Goal: Task Accomplishment & Management: Manage account settings

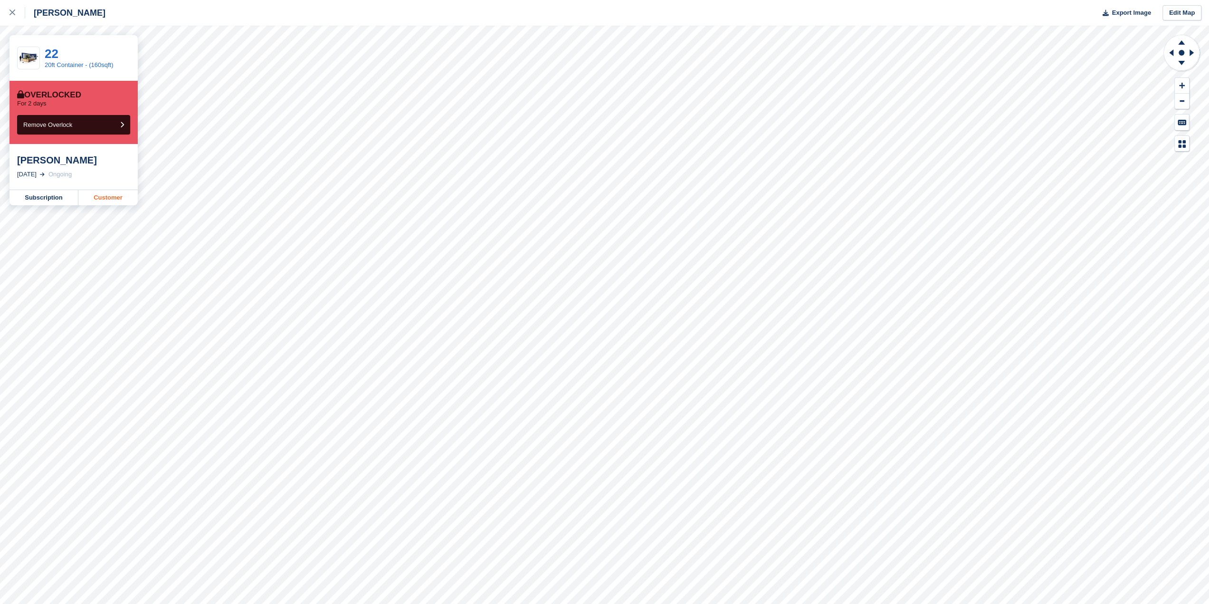
click at [108, 195] on link "Customer" at bounding box center [107, 197] width 59 height 15
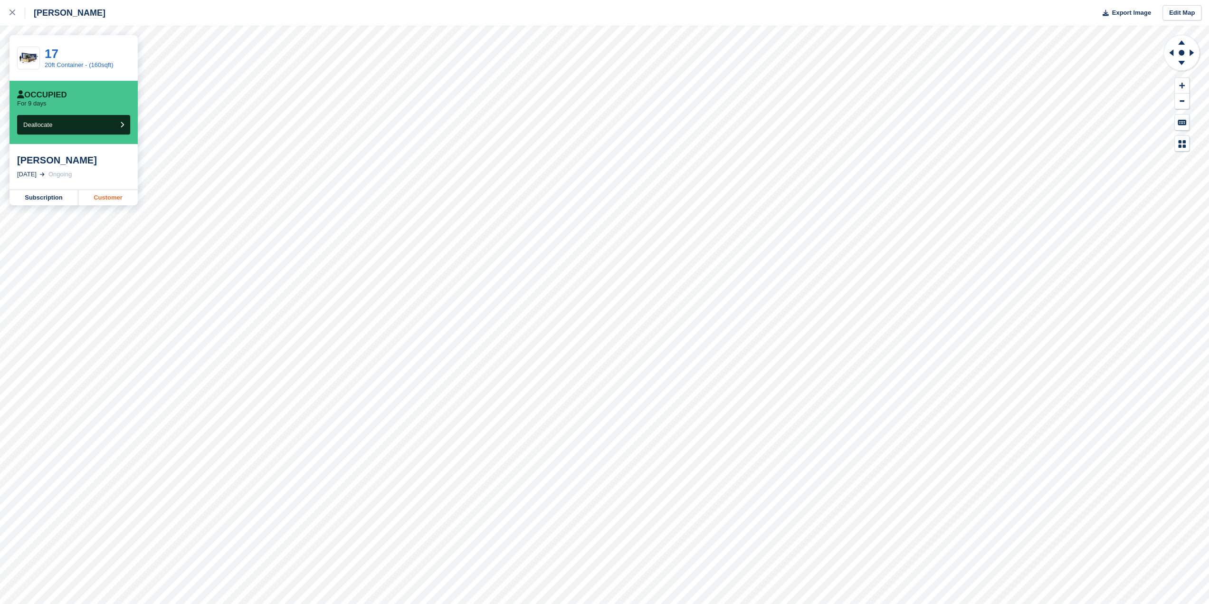
click at [123, 196] on link "Customer" at bounding box center [107, 197] width 59 height 15
click at [18, 7] on div at bounding box center [18, 12] width 16 height 11
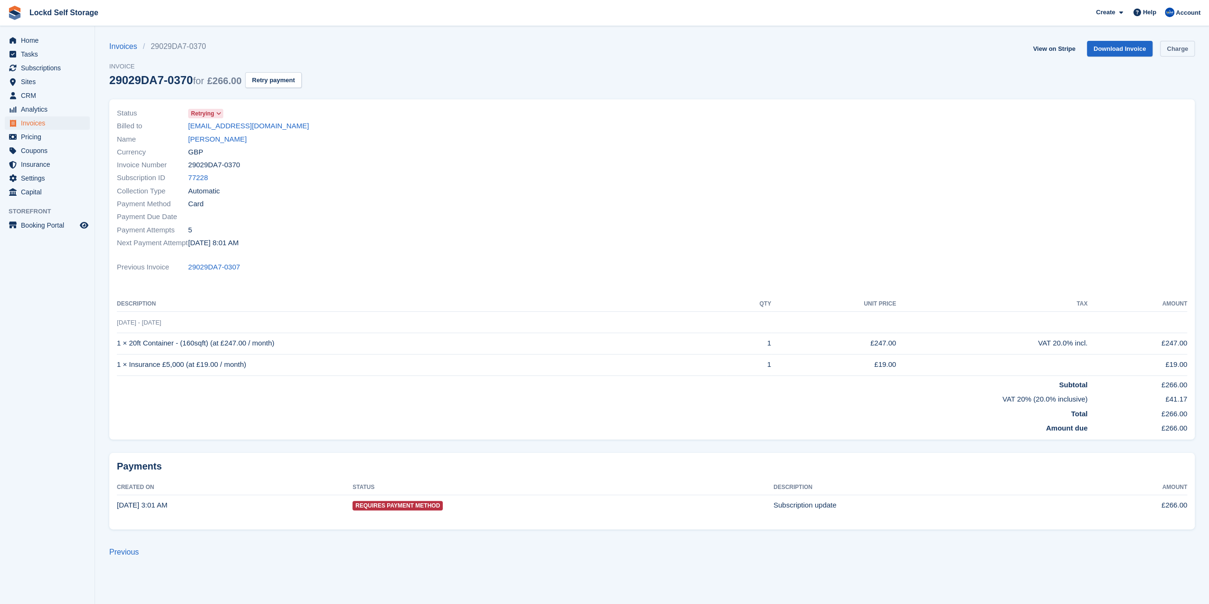
click at [1168, 51] on link "Charge" at bounding box center [1177, 49] width 35 height 16
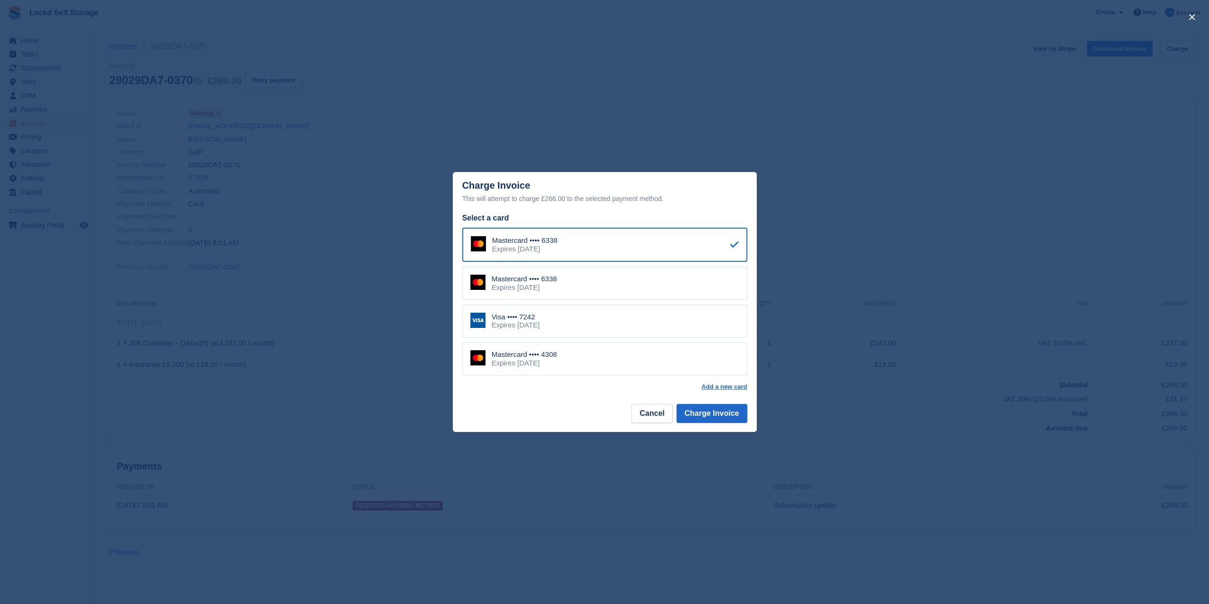
click at [568, 356] on div "Mastercard •••• 4308 Expires October 2028" at bounding box center [604, 358] width 285 height 33
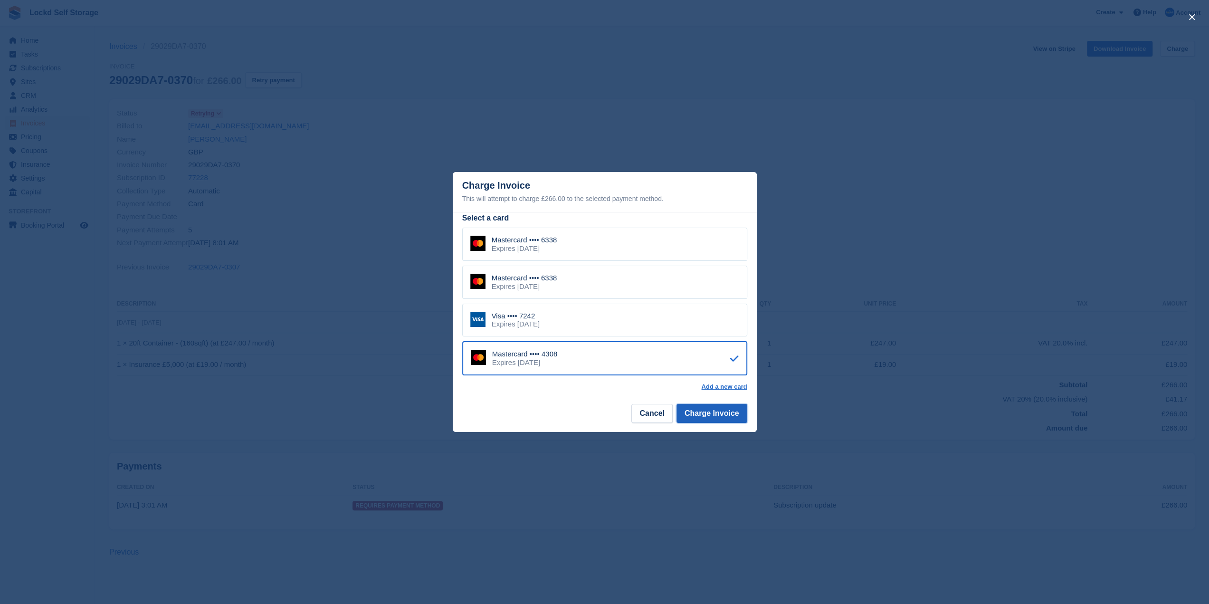
click at [719, 414] on button "Charge Invoice" at bounding box center [712, 413] width 71 height 19
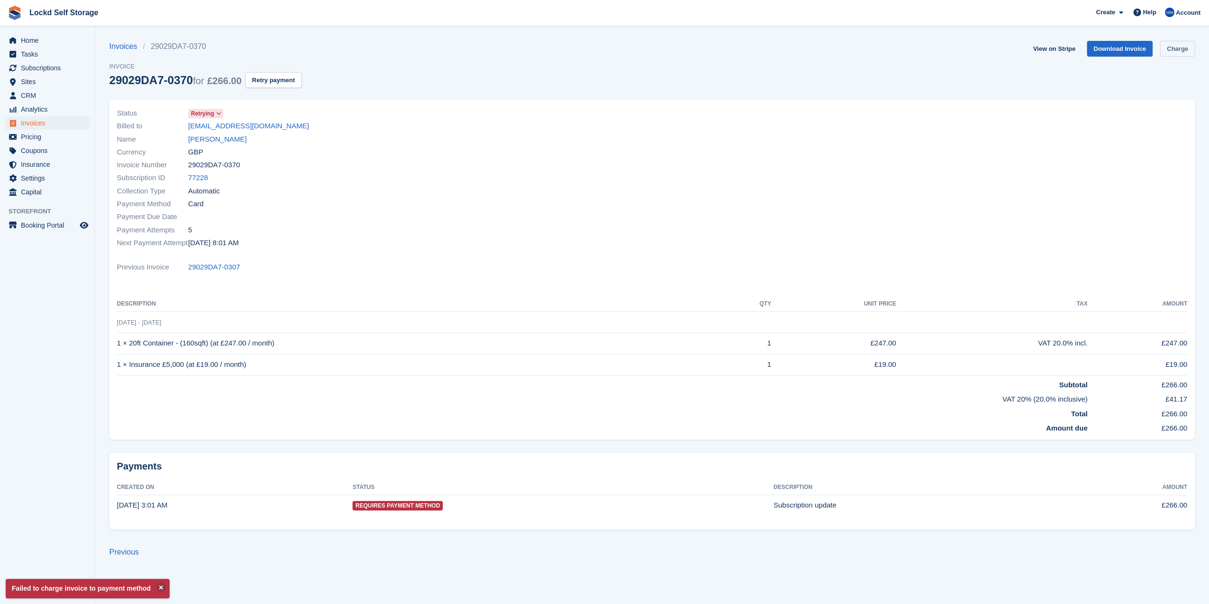
click at [1168, 55] on link "Charge" at bounding box center [1177, 49] width 35 height 16
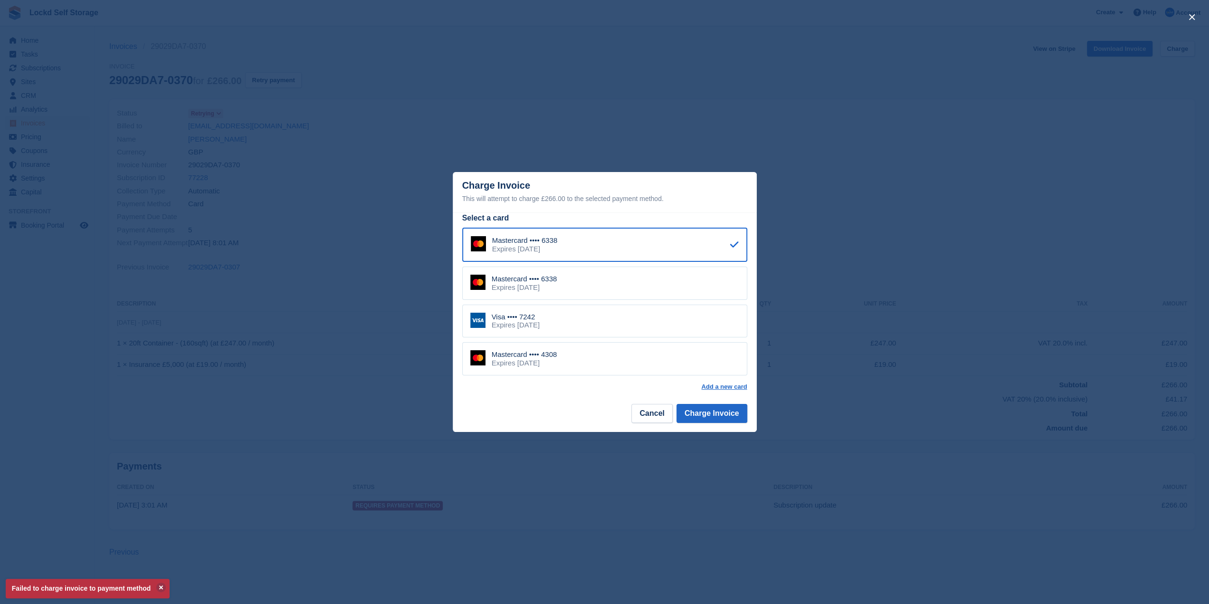
click at [520, 323] on div "Expires August 2029" at bounding box center [516, 325] width 48 height 9
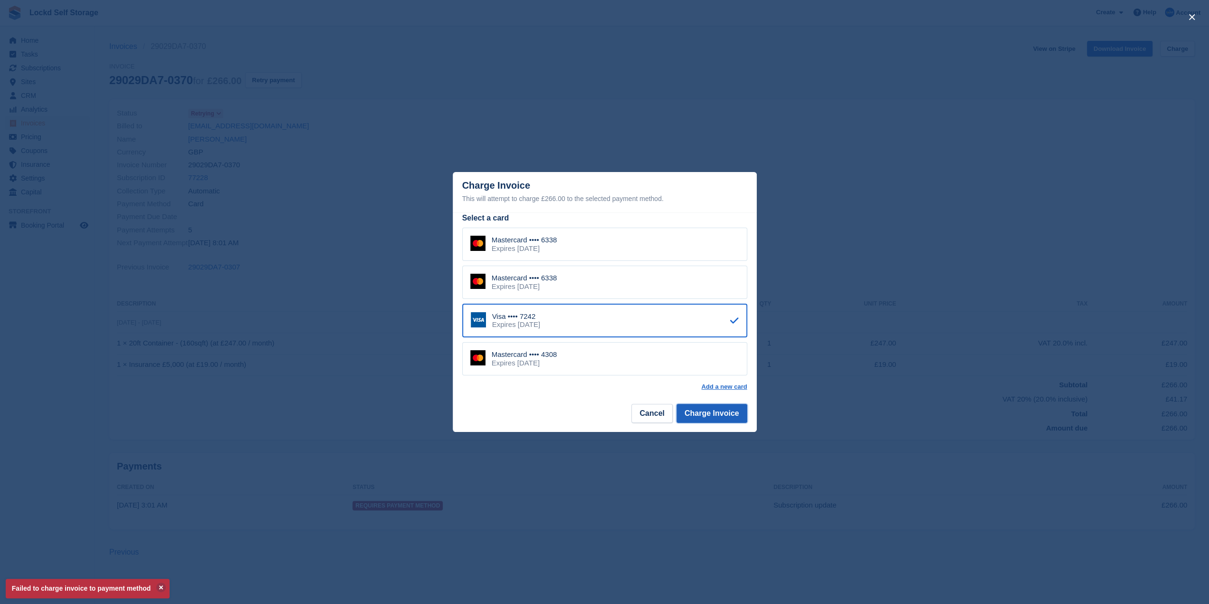
click at [697, 417] on button "Charge Invoice" at bounding box center [712, 413] width 71 height 19
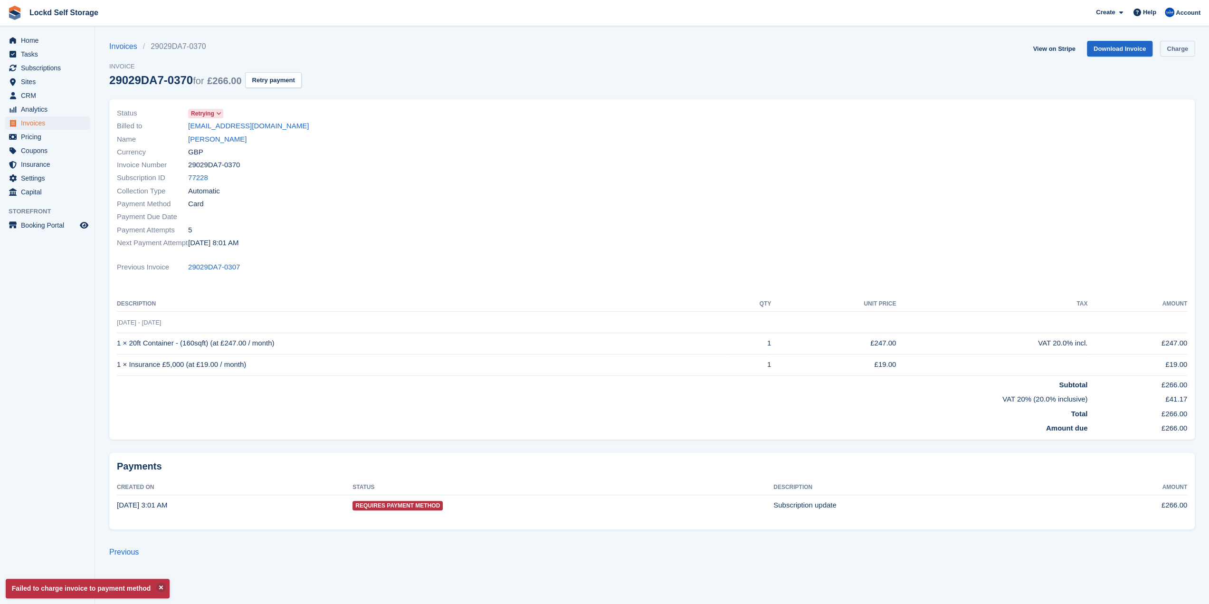
click at [1178, 53] on link "Charge" at bounding box center [1177, 49] width 35 height 16
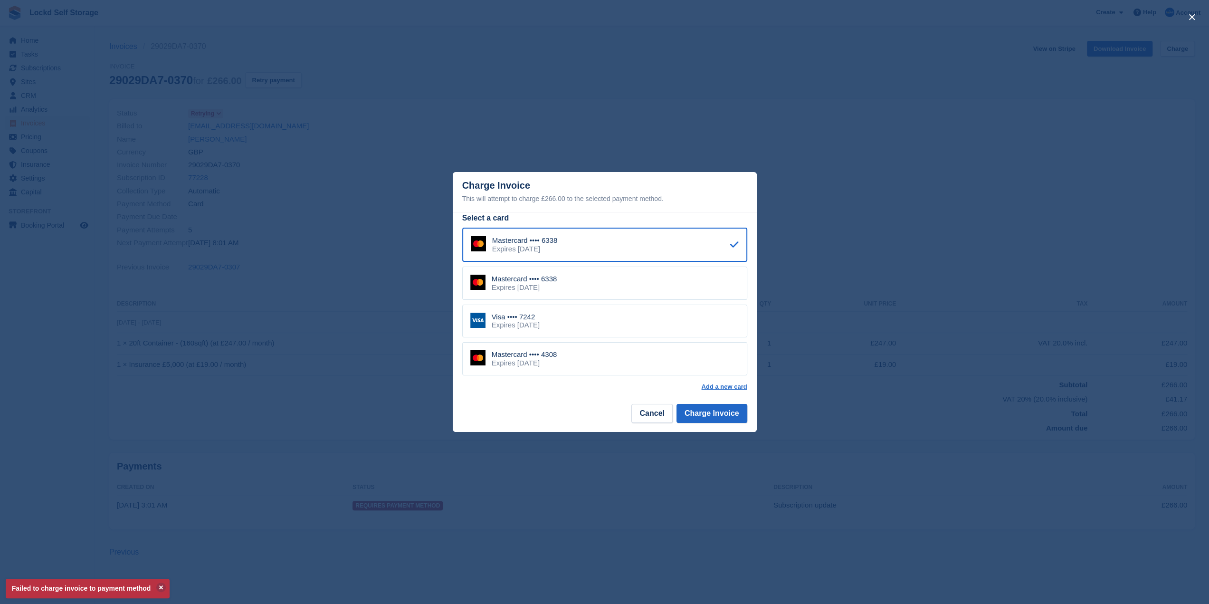
click at [644, 264] on div "Mastercard •••• 6338 Expires November 2029 Mastercard •••• 6338 Expires Novembe…" at bounding box center [604, 302] width 285 height 148
click at [633, 287] on div "Mastercard •••• 6338 Expires November 2029" at bounding box center [604, 283] width 285 height 33
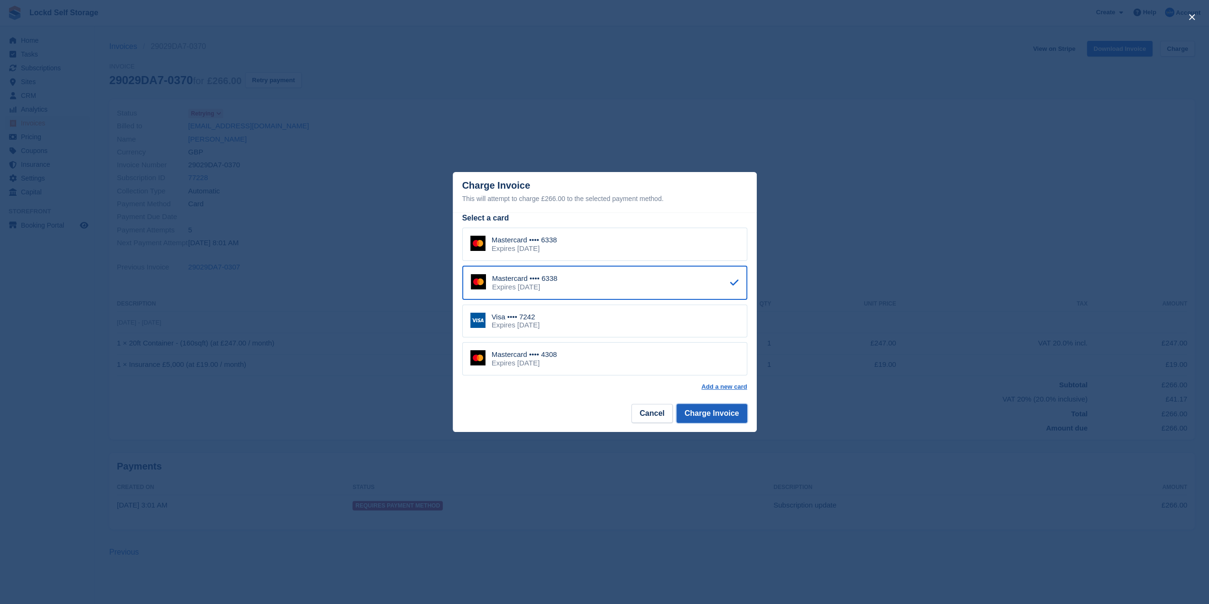
click at [699, 415] on button "Charge Invoice" at bounding box center [712, 413] width 71 height 19
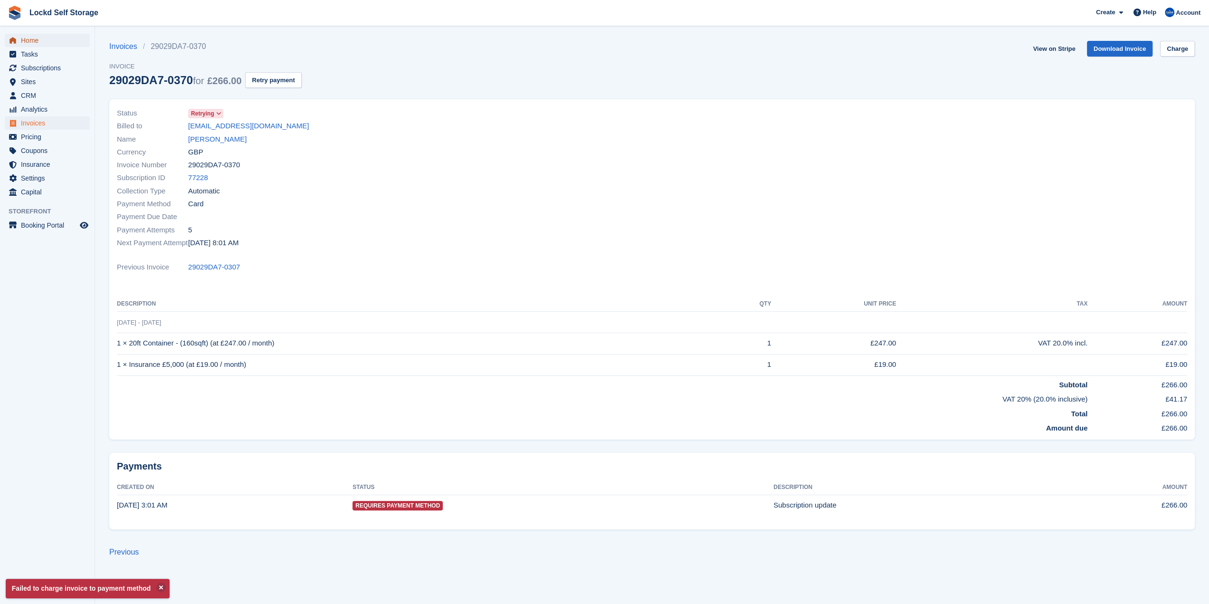
click at [43, 43] on span "Home" at bounding box center [49, 40] width 57 height 13
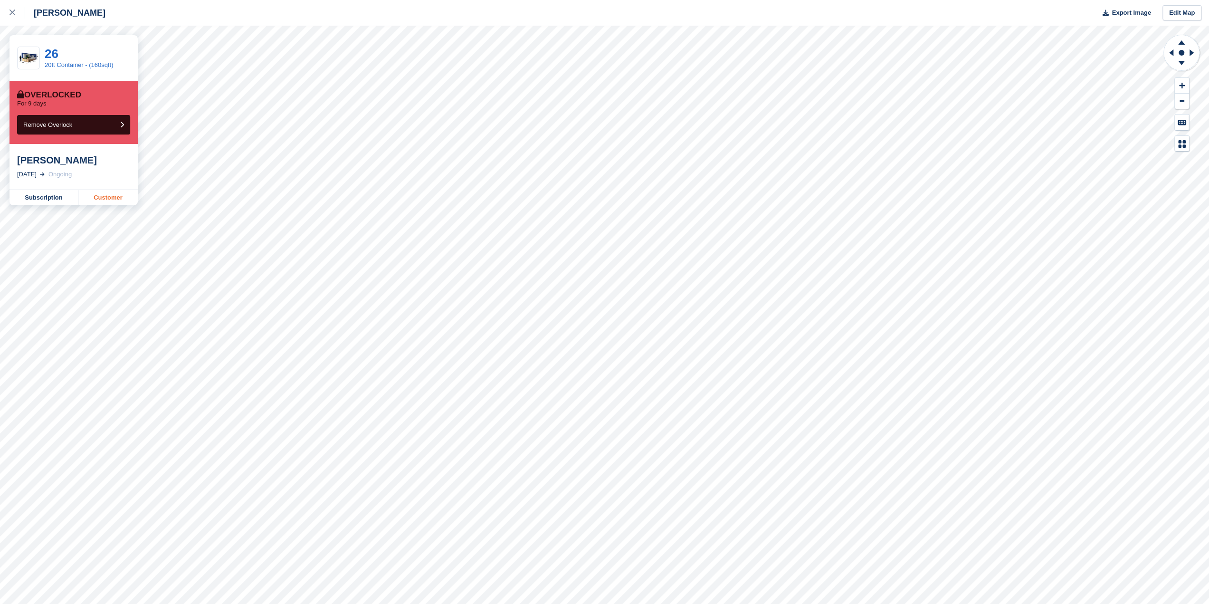
click at [98, 193] on link "Customer" at bounding box center [107, 197] width 59 height 15
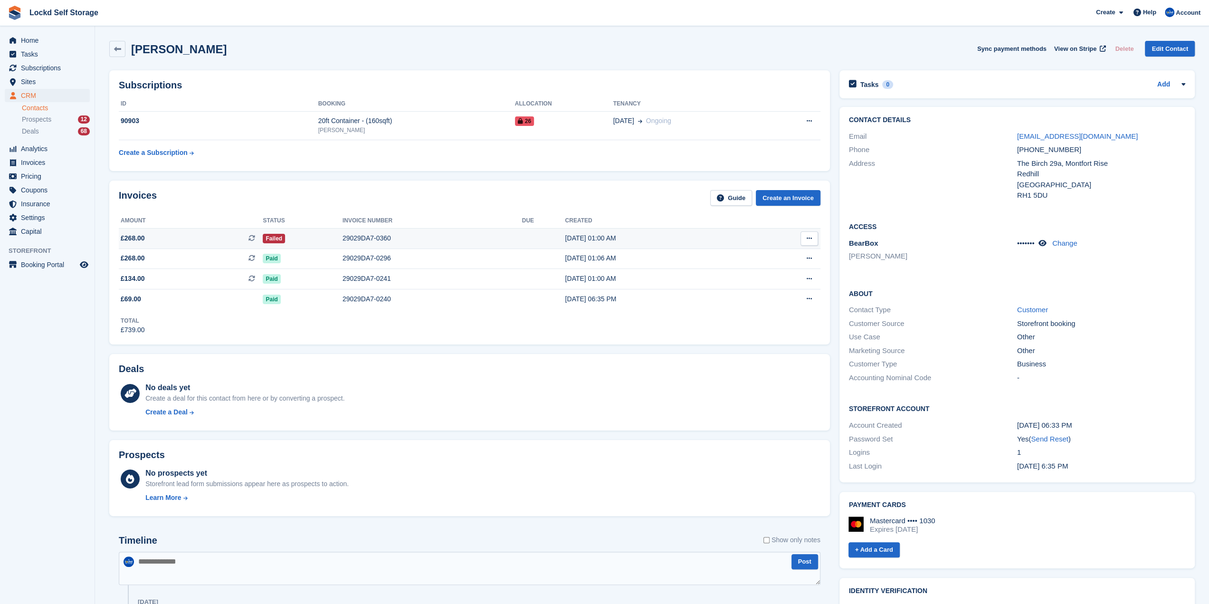
click at [320, 237] on div "Failed" at bounding box center [302, 238] width 79 height 10
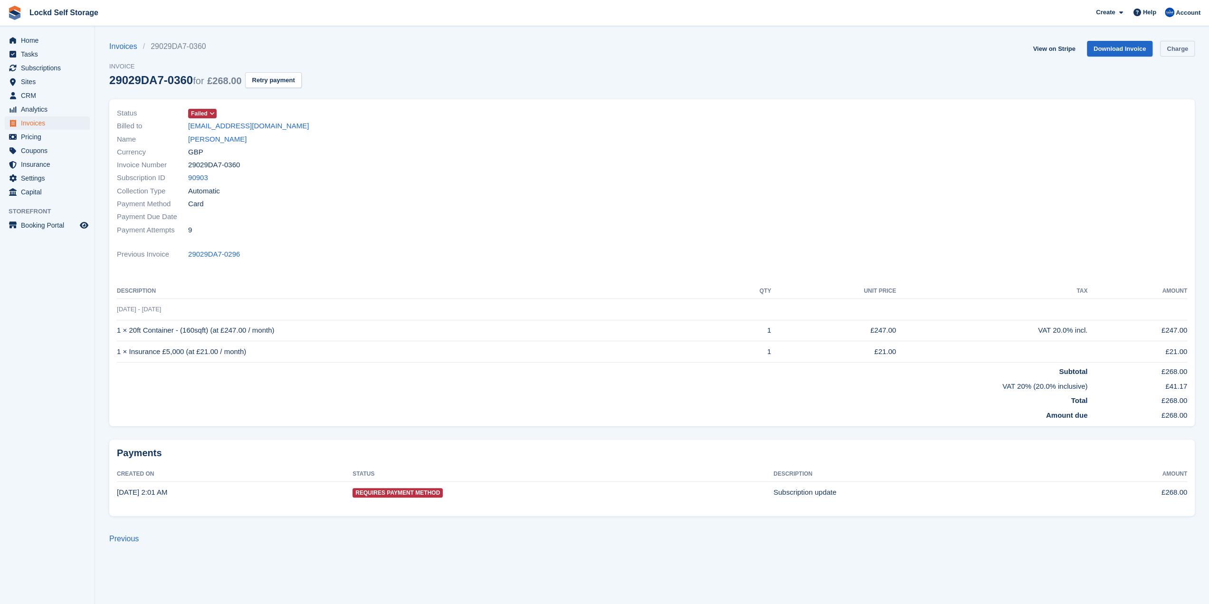
click at [1186, 50] on link "Charge" at bounding box center [1177, 49] width 35 height 16
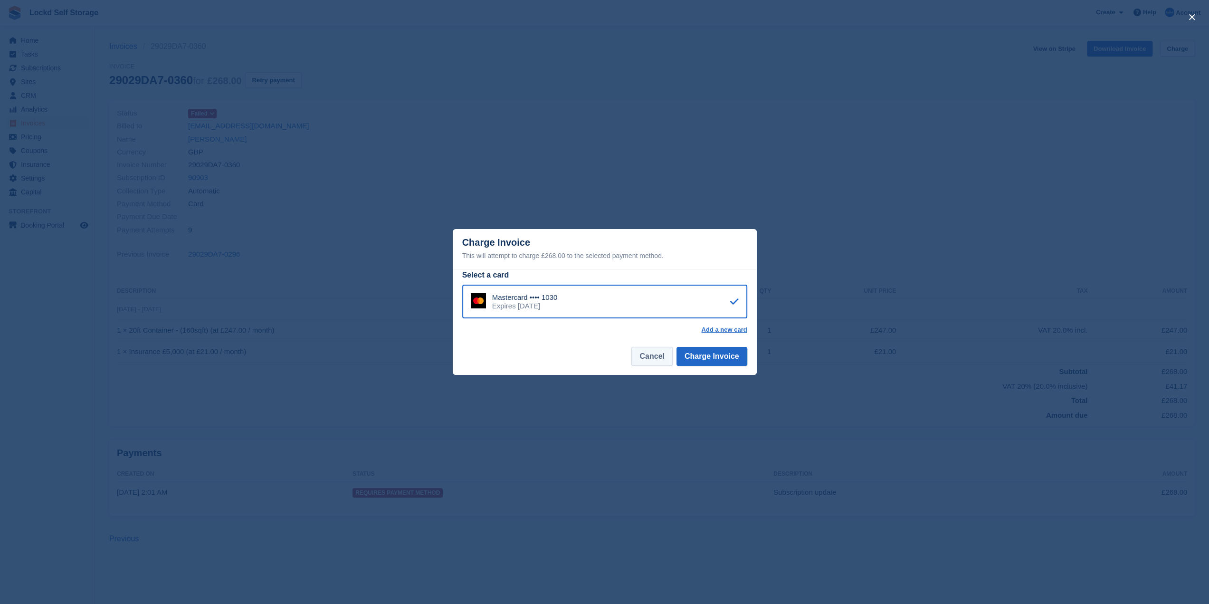
click at [656, 363] on button "Cancel" at bounding box center [652, 356] width 41 height 19
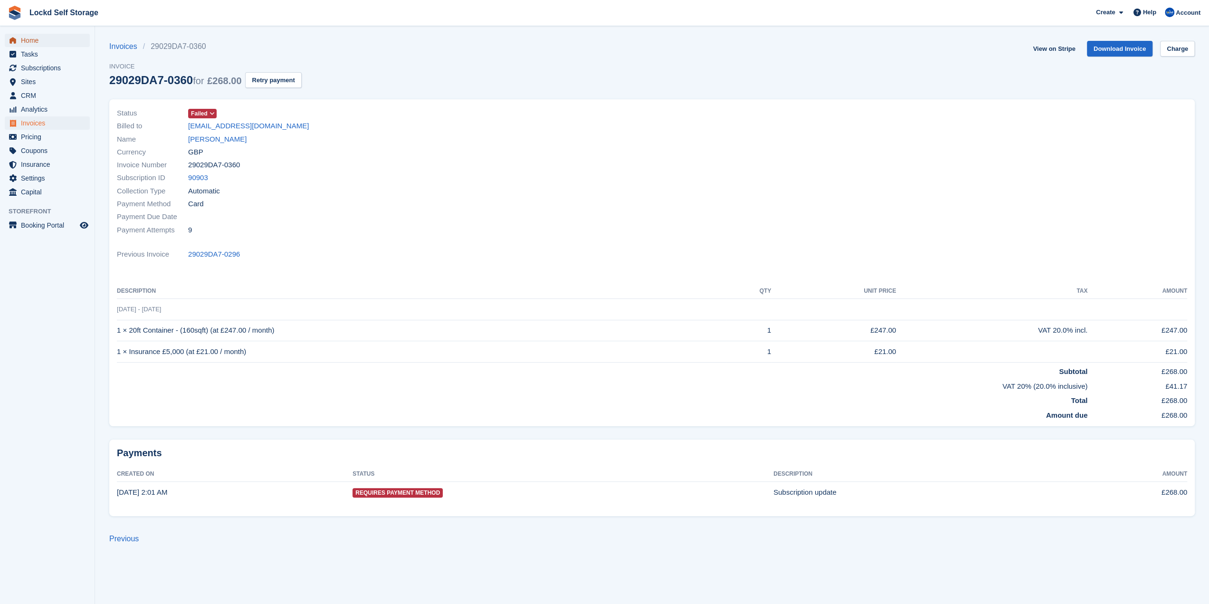
click at [24, 42] on span "Home" at bounding box center [49, 40] width 57 height 13
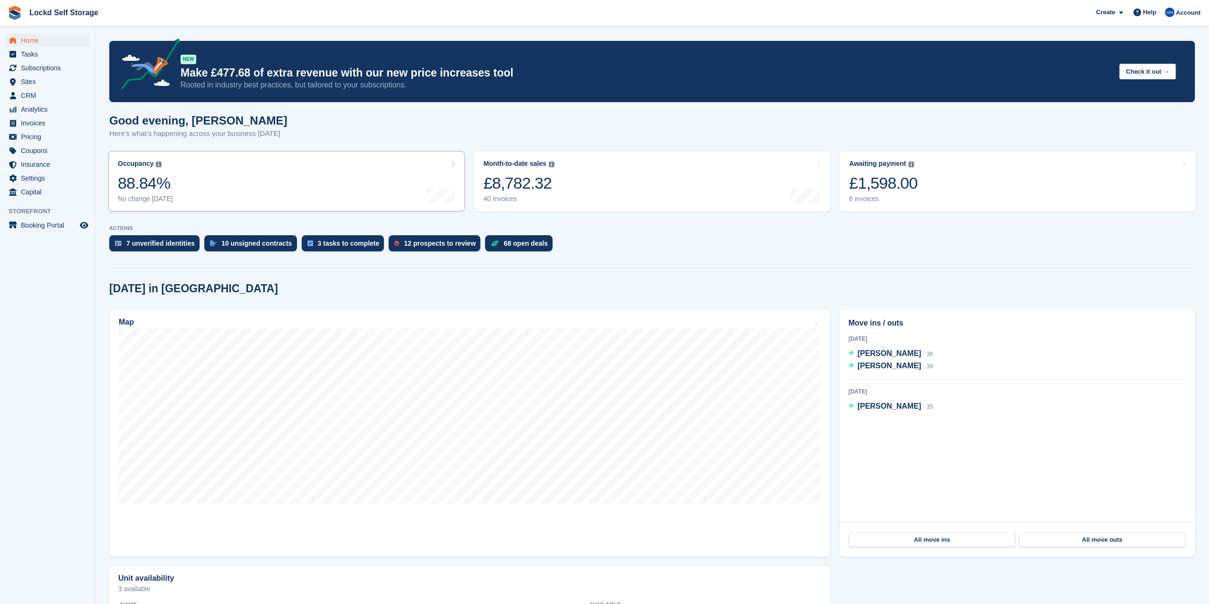
click at [354, 174] on link "Occupancy The percentage of all currently allocated units in terms of area. Inc…" at bounding box center [286, 181] width 356 height 60
click at [274, 182] on link "Occupancy The percentage of all currently allocated units in terms of area. Inc…" at bounding box center [286, 181] width 356 height 60
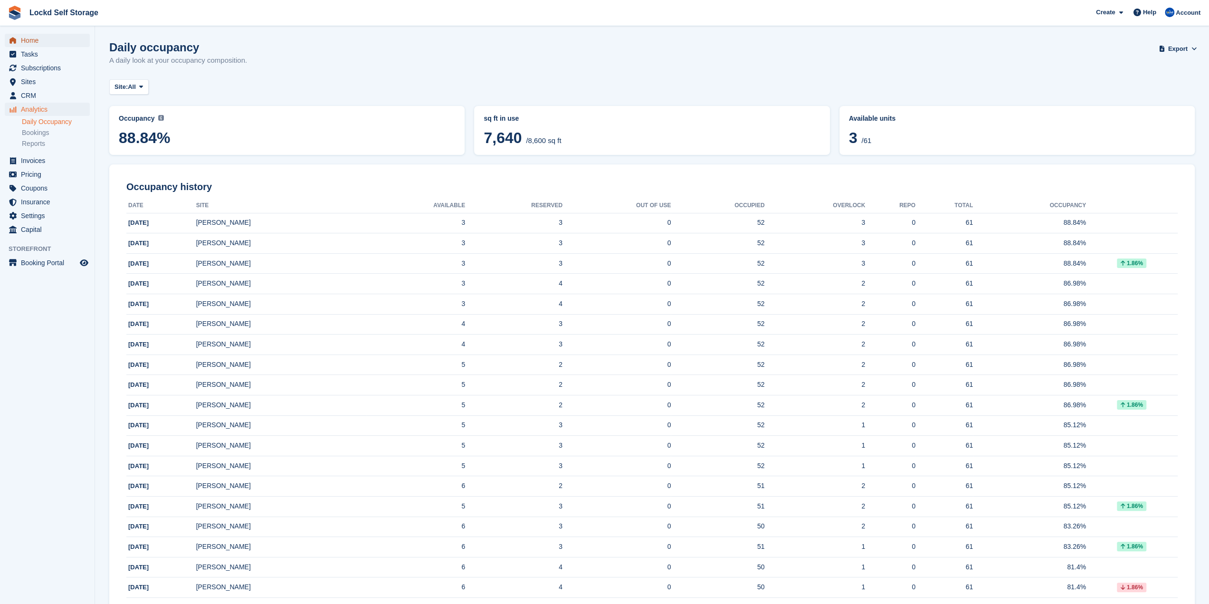
click at [32, 41] on span "Home" at bounding box center [49, 40] width 57 height 13
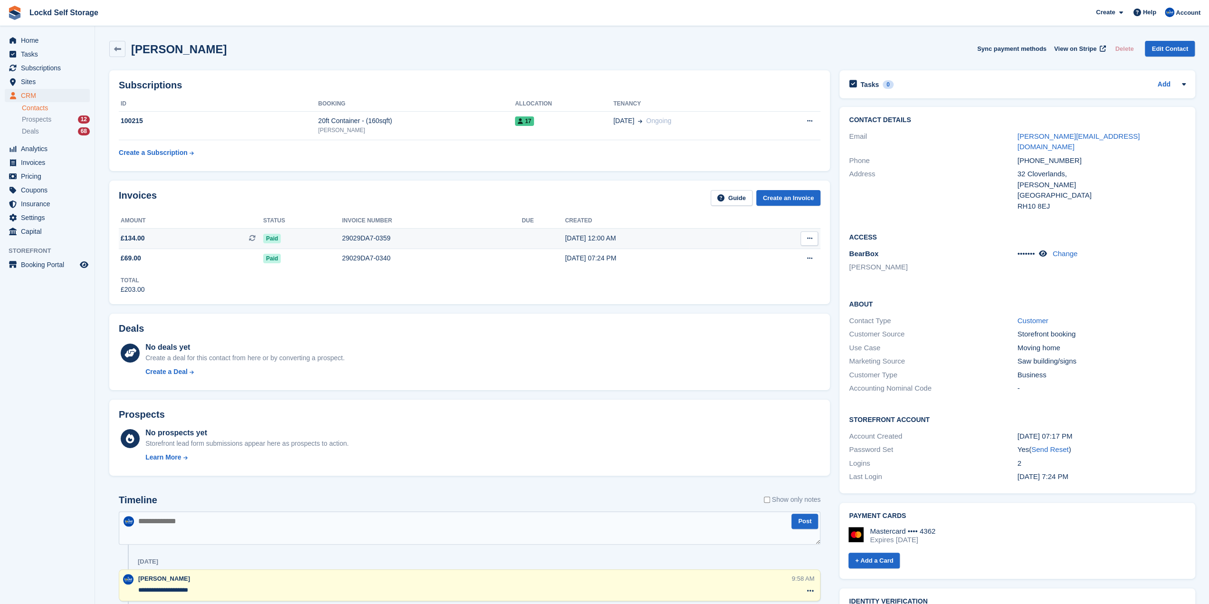
click at [809, 236] on icon at bounding box center [809, 238] width 5 height 6
click at [576, 238] on div "[DATE] 12:00 AM" at bounding box center [657, 238] width 184 height 10
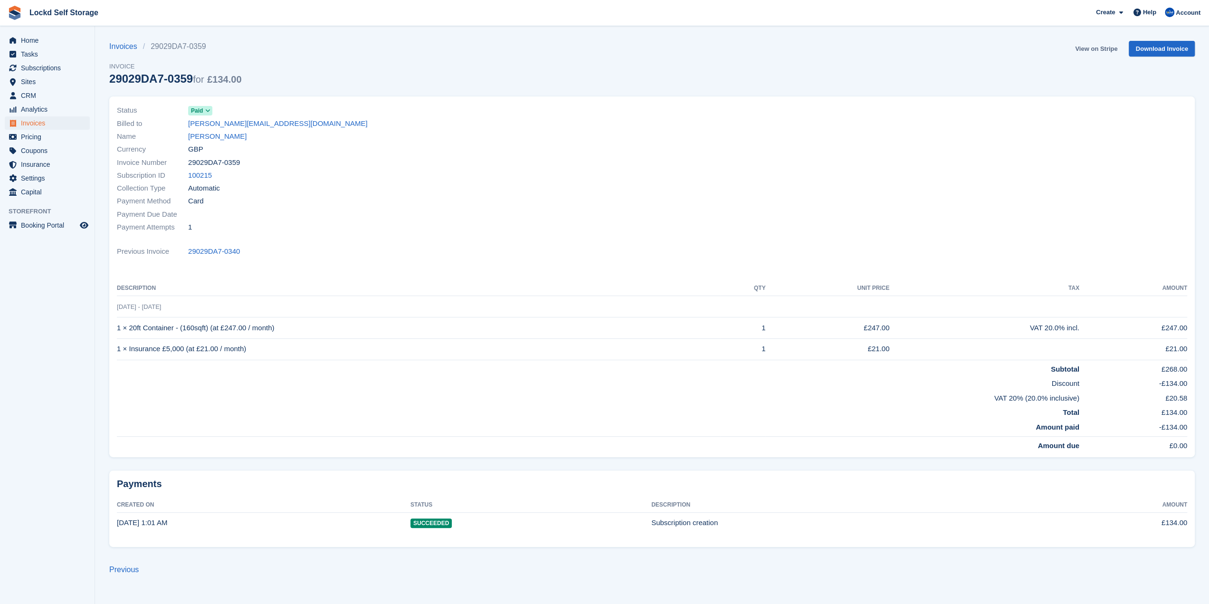
click at [1104, 47] on link "View on Stripe" at bounding box center [1097, 49] width 50 height 16
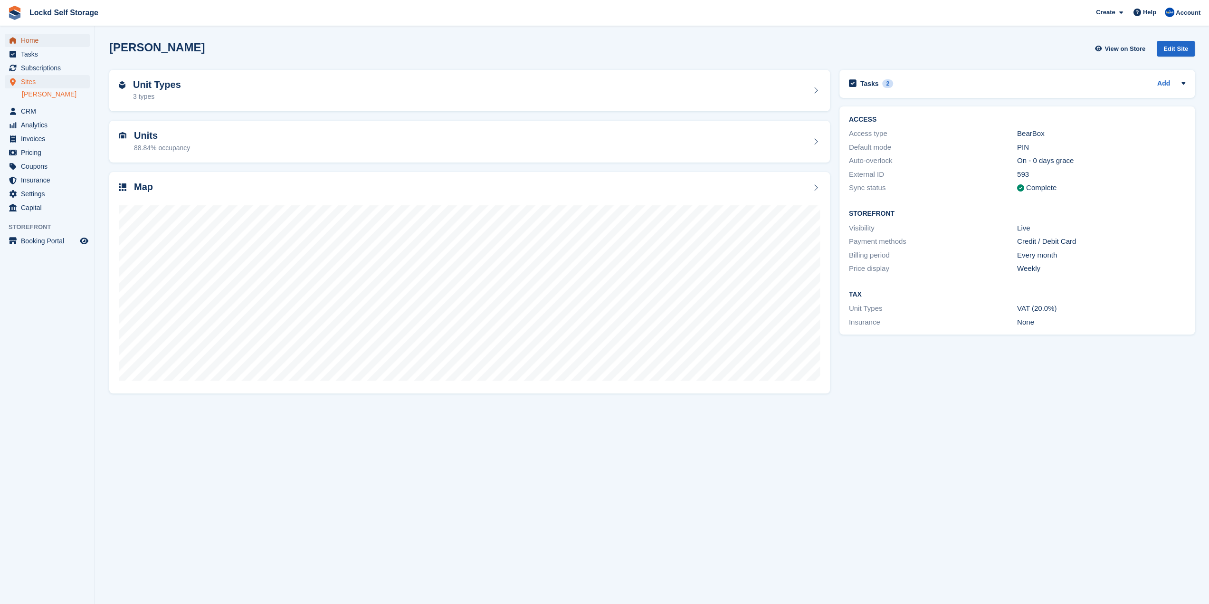
click at [63, 44] on span "Home" at bounding box center [49, 40] width 57 height 13
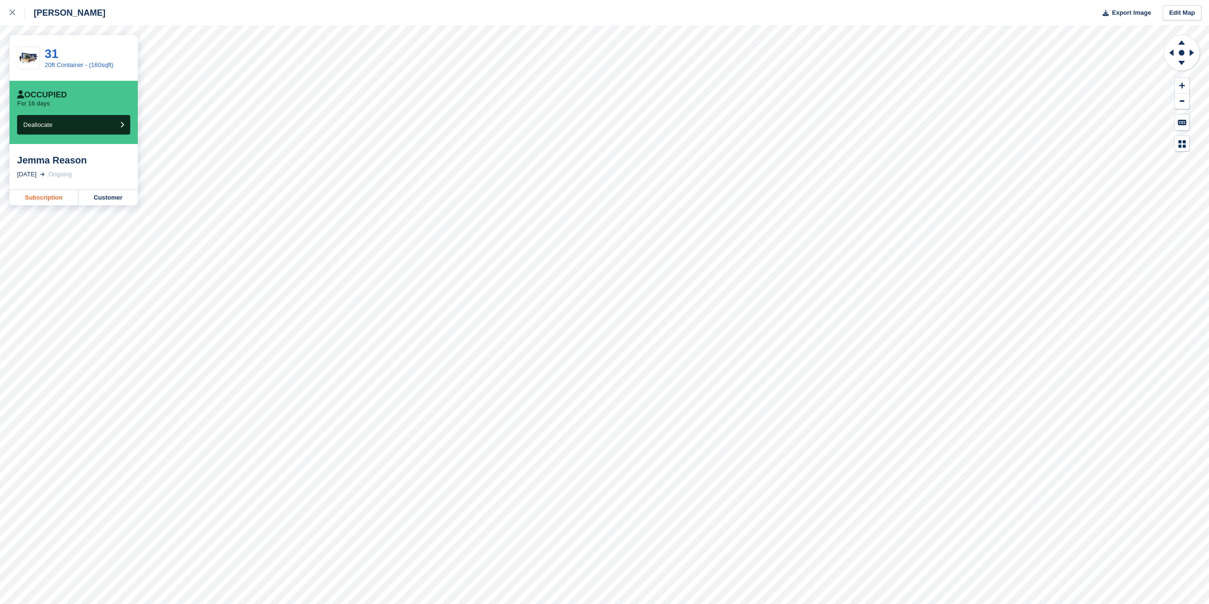
click at [39, 200] on link "Subscription" at bounding box center [44, 197] width 69 height 15
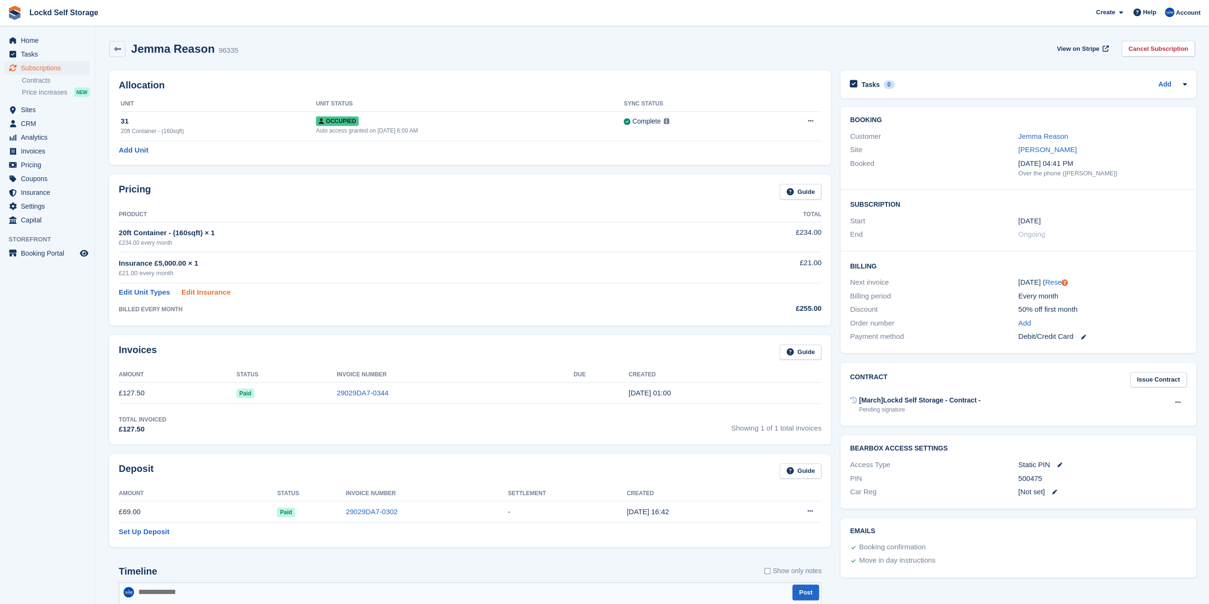
click at [200, 291] on link "Edit Insurance" at bounding box center [206, 292] width 49 height 11
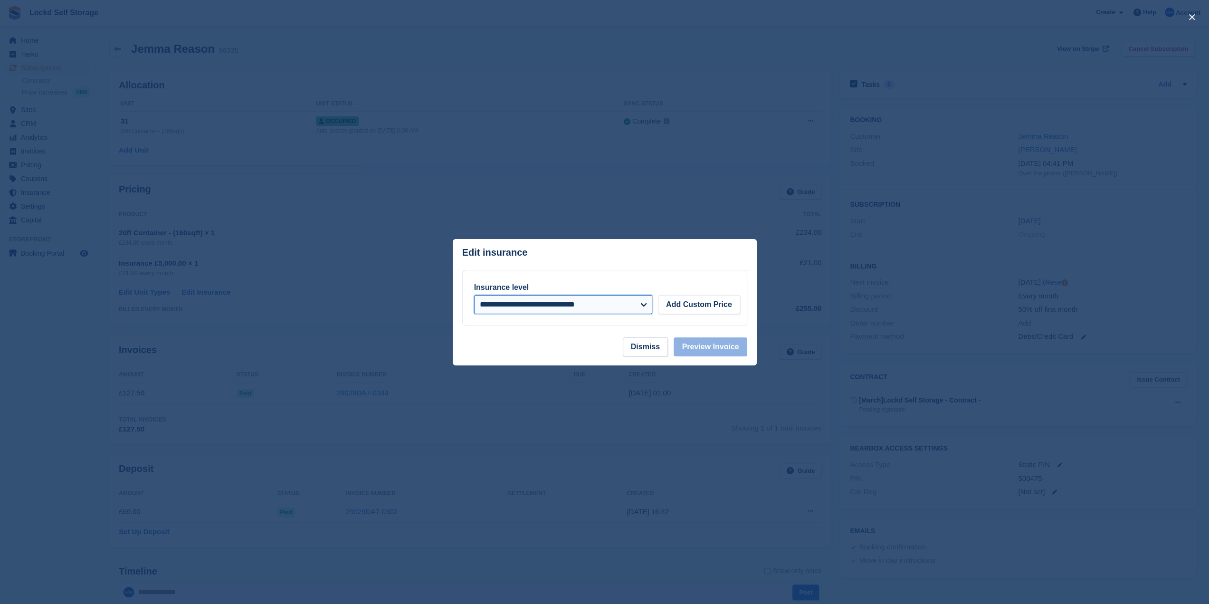
click at [532, 306] on select "**********" at bounding box center [563, 304] width 178 height 19
select select "*****"
click at [474, 295] on select "**********" at bounding box center [563, 304] width 178 height 19
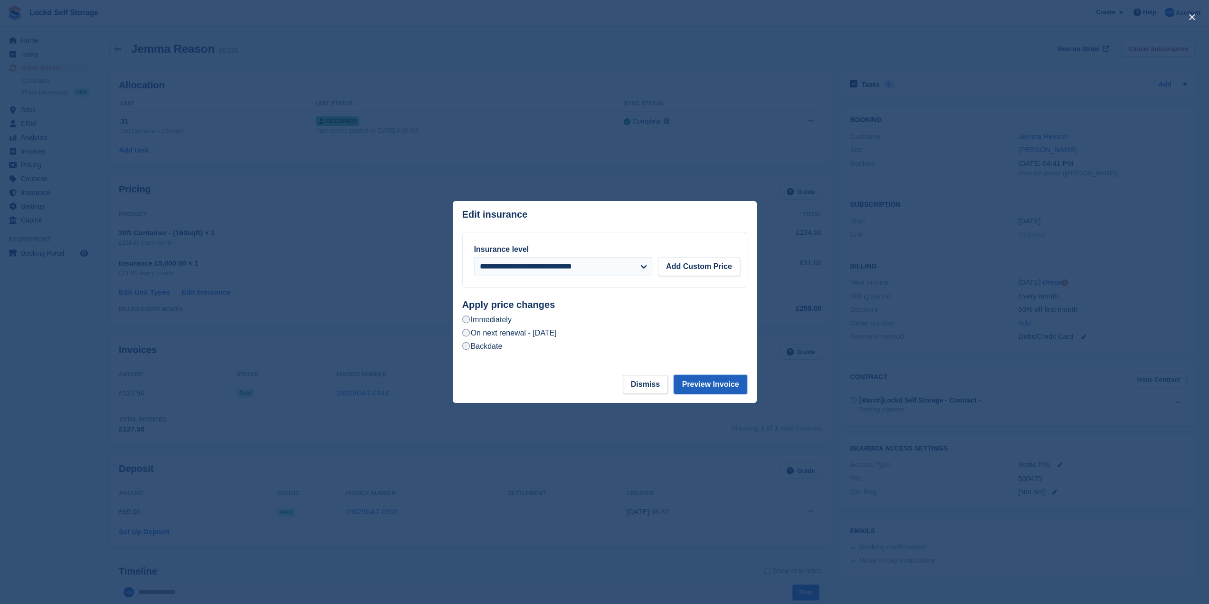
click at [715, 387] on button "Preview Invoice" at bounding box center [710, 384] width 73 height 19
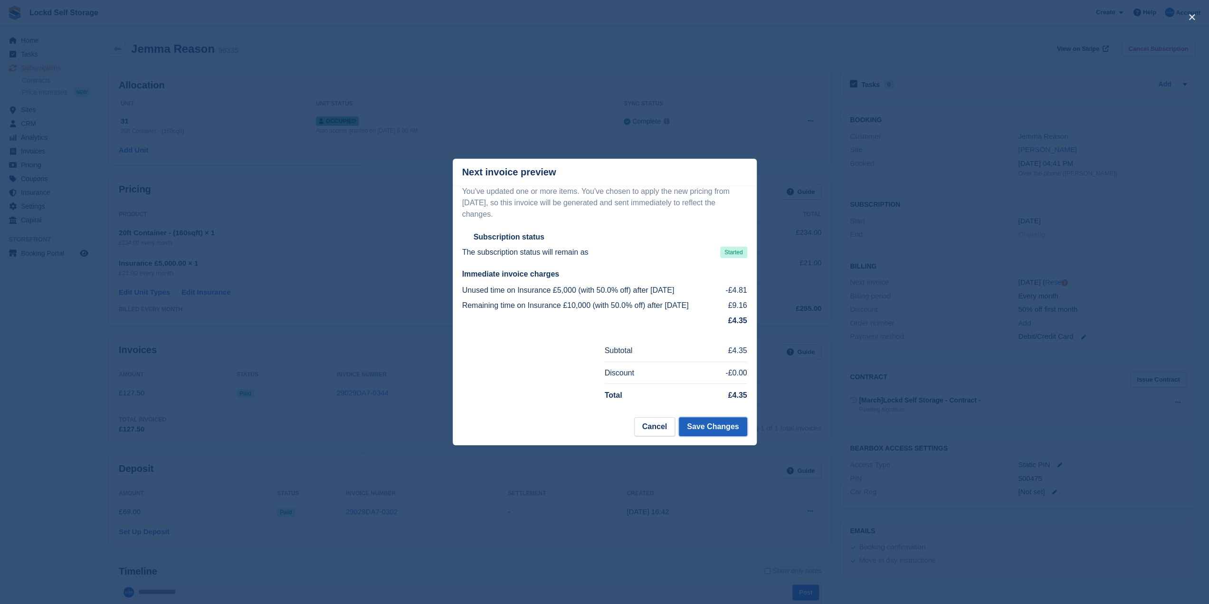
click at [701, 424] on button "Save Changes" at bounding box center [713, 426] width 68 height 19
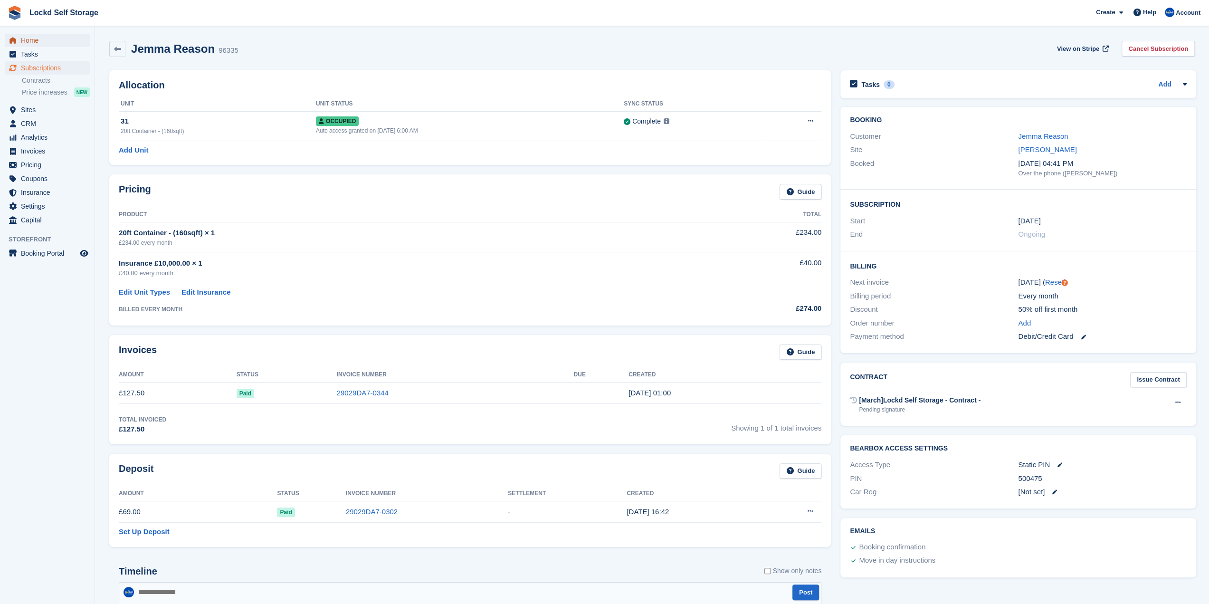
click at [38, 40] on span "Home" at bounding box center [49, 40] width 57 height 13
